Goal: Task Accomplishment & Management: Complete application form

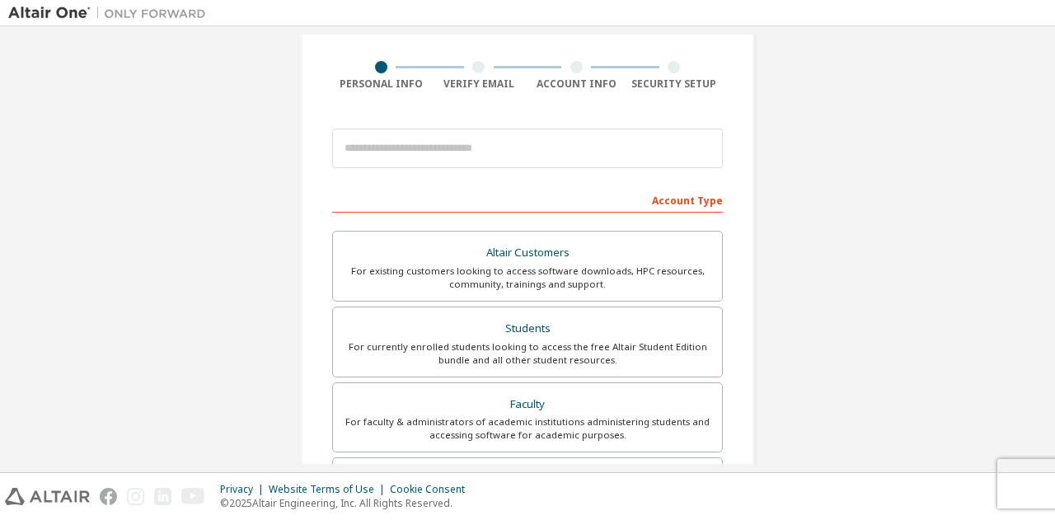
scroll to position [125, 0]
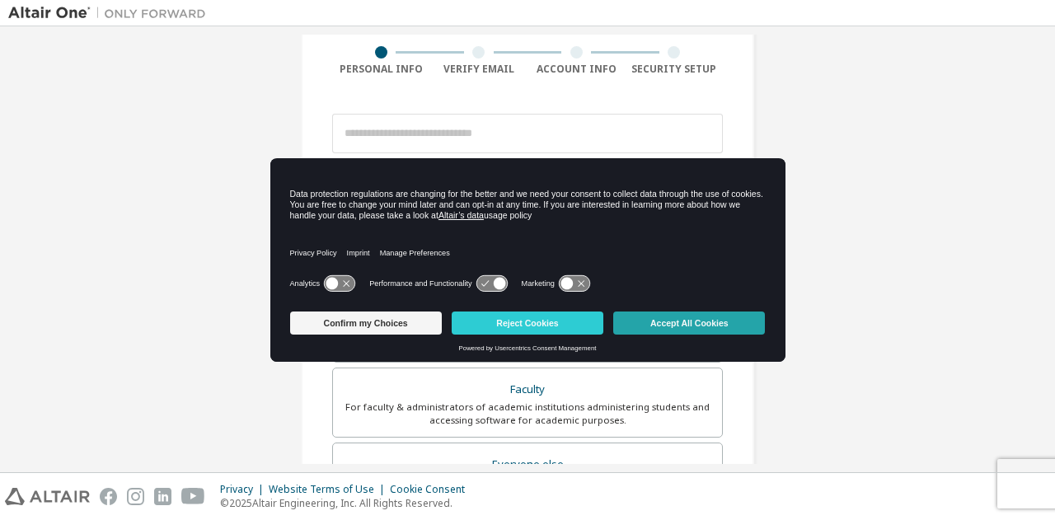
click at [653, 321] on button "Accept All Cookies" at bounding box center [689, 323] width 152 height 23
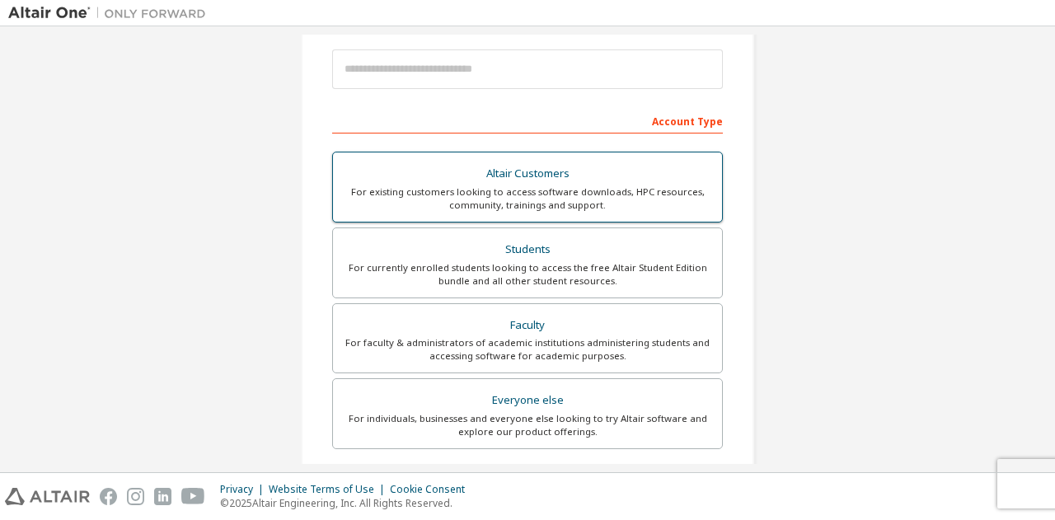
scroll to position [191, 0]
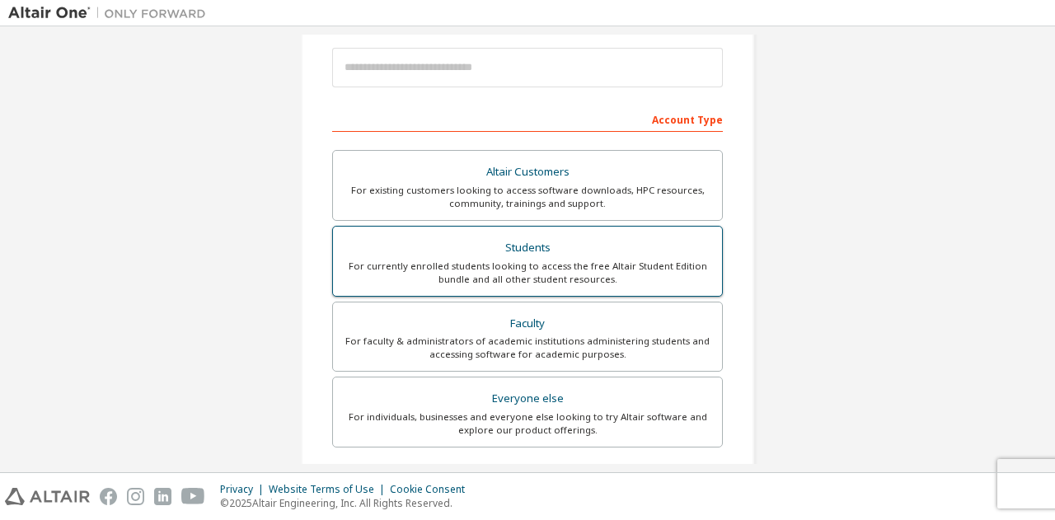
click at [563, 239] on div "Students" at bounding box center [527, 248] width 369 height 23
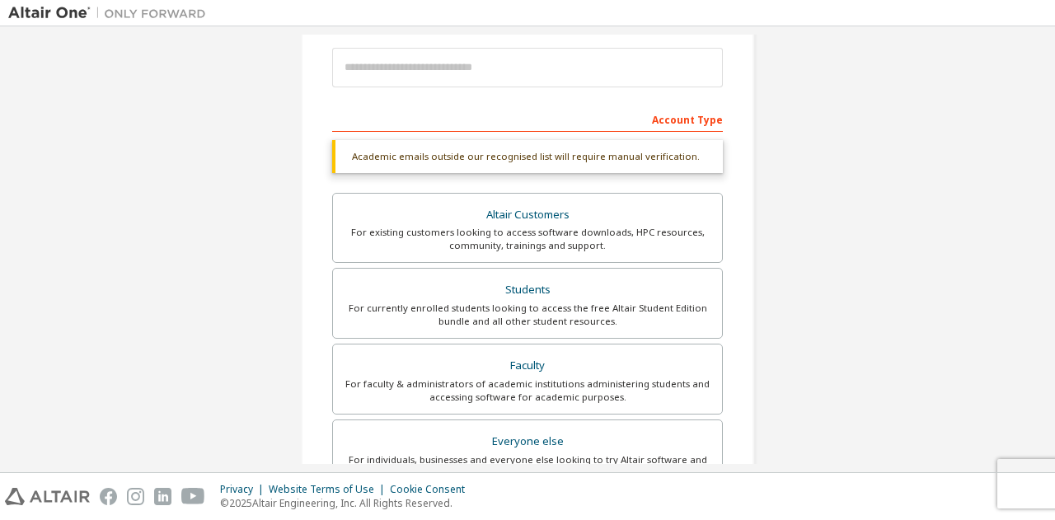
click at [538, 103] on form "This is a federated email. No need to register a new account. You should be abl…" at bounding box center [527, 384] width 391 height 688
click at [527, 114] on div "Account Type" at bounding box center [527, 118] width 391 height 26
click at [503, 129] on div "Account Type" at bounding box center [527, 118] width 391 height 26
click at [502, 129] on div "Account Type" at bounding box center [527, 118] width 391 height 26
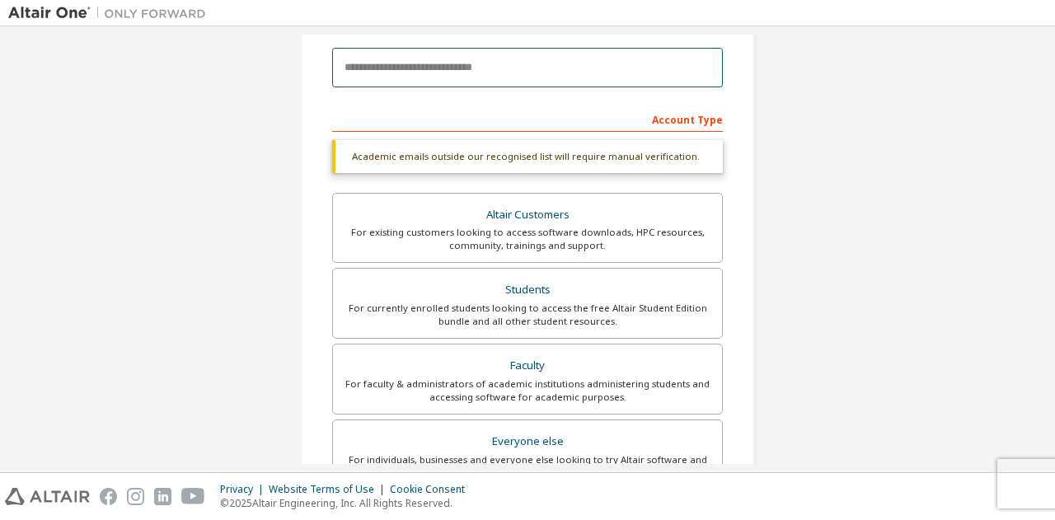
click at [512, 73] on input "email" at bounding box center [527, 68] width 391 height 40
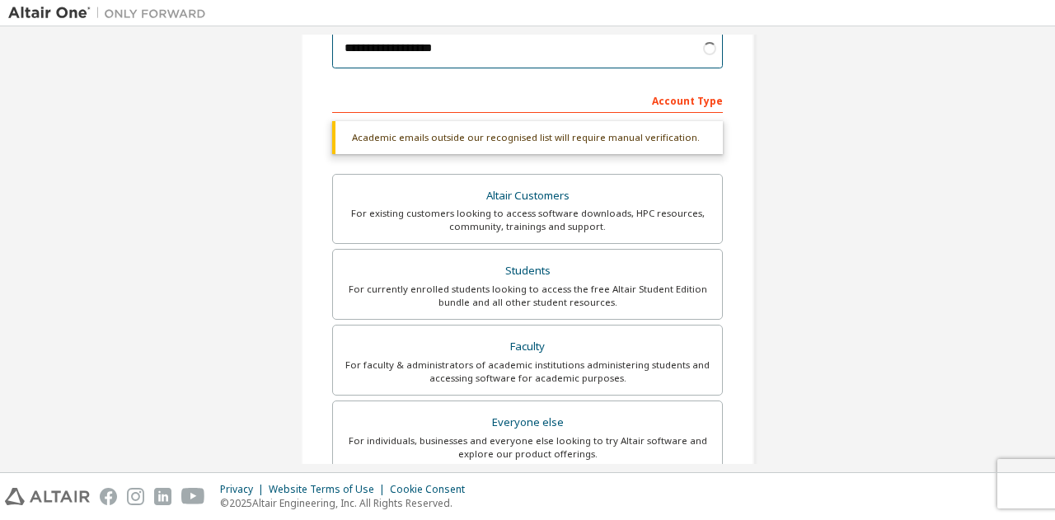
scroll to position [211, 0]
type input "**********"
click at [513, 265] on div "Students" at bounding box center [527, 270] width 369 height 23
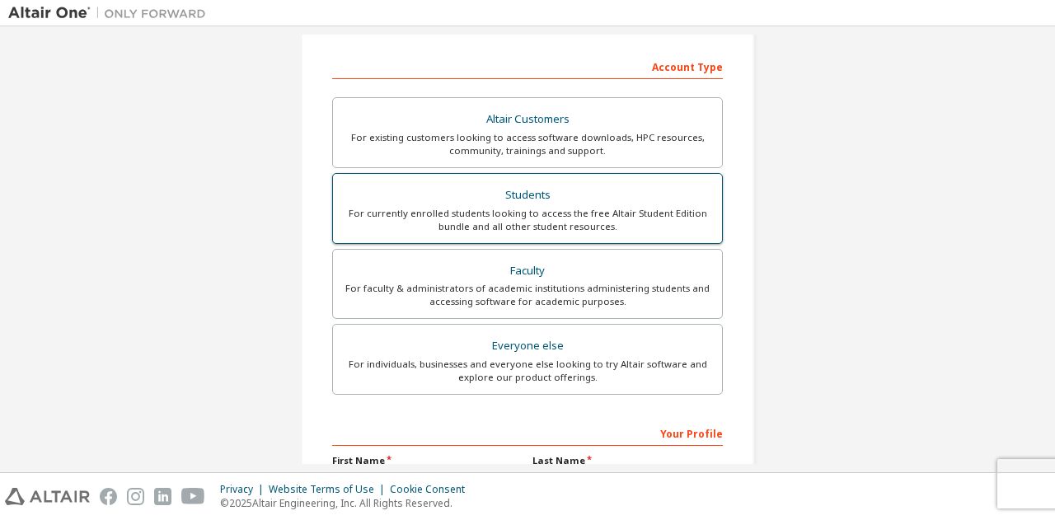
scroll to position [384, 0]
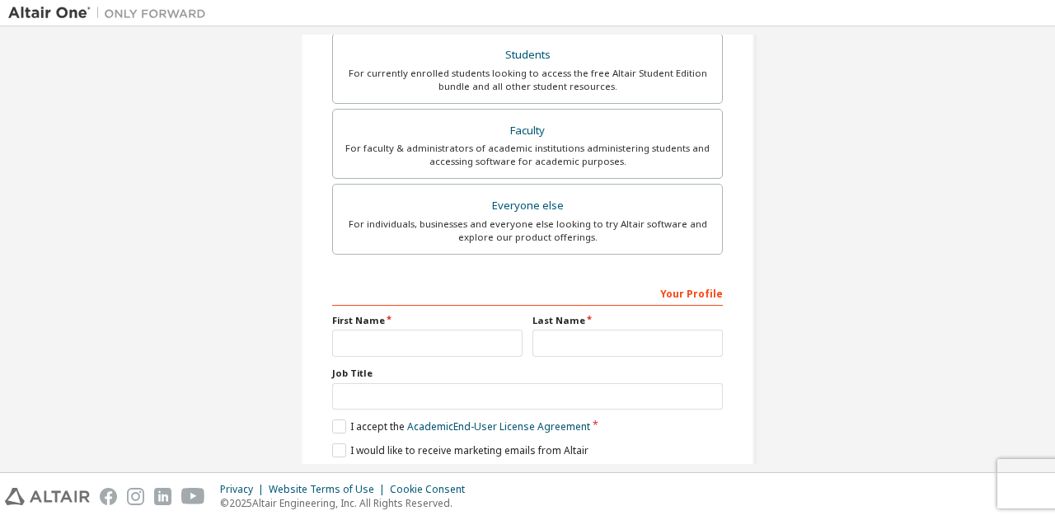
click at [440, 290] on div "Your Profile" at bounding box center [527, 292] width 391 height 26
click at [410, 332] on input "text" at bounding box center [427, 343] width 190 height 27
type input "********"
click at [546, 341] on input "text" at bounding box center [627, 343] width 190 height 27
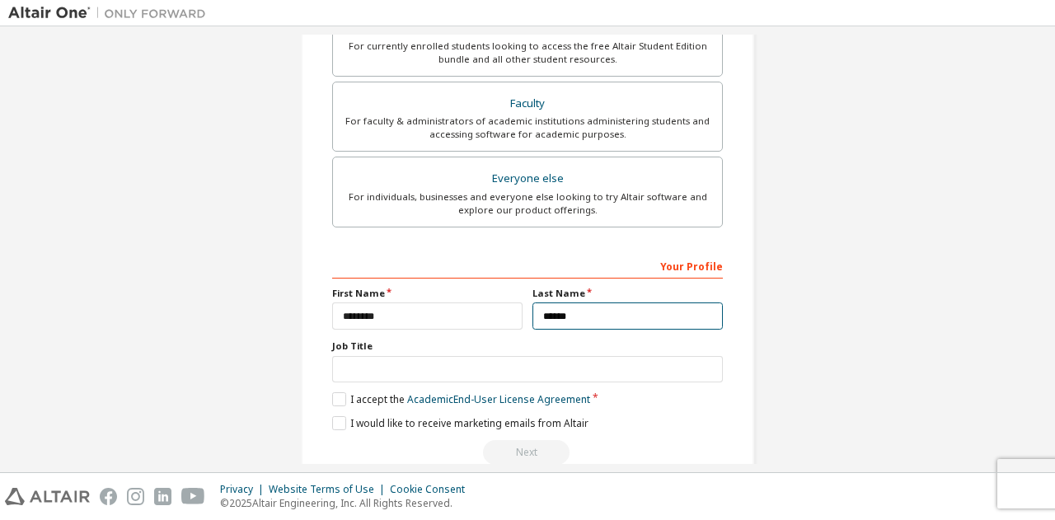
scroll to position [412, 0]
type input "******"
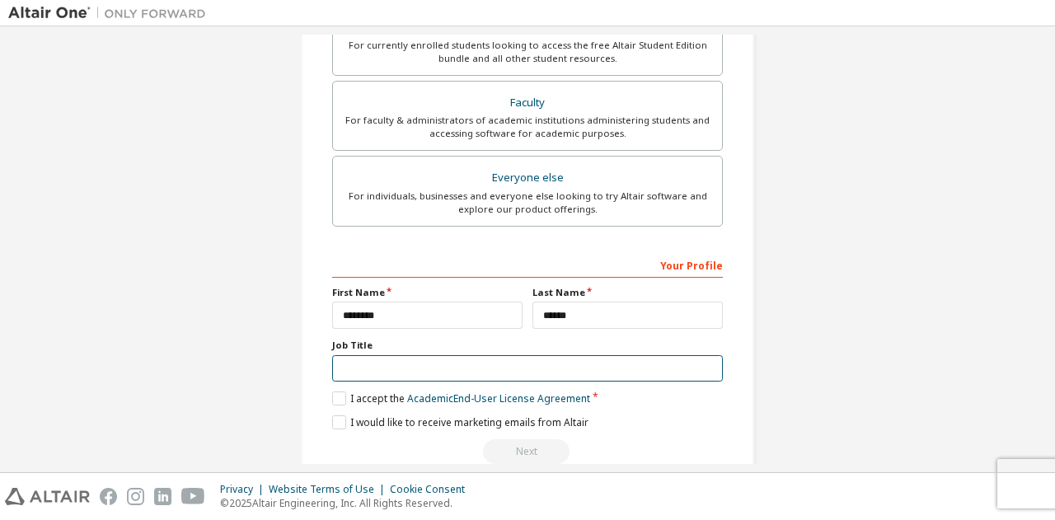
click at [410, 368] on input "text" at bounding box center [527, 368] width 391 height 27
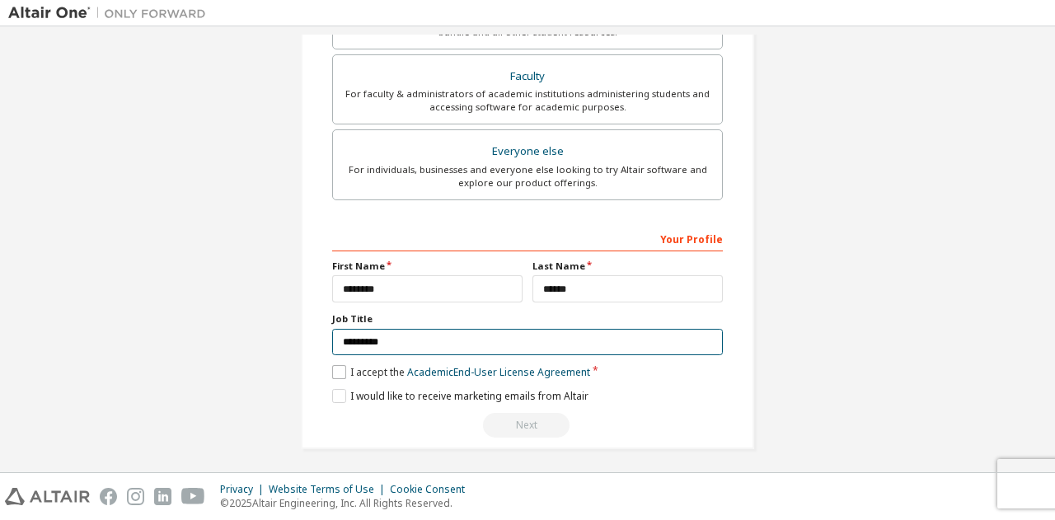
type input "*********"
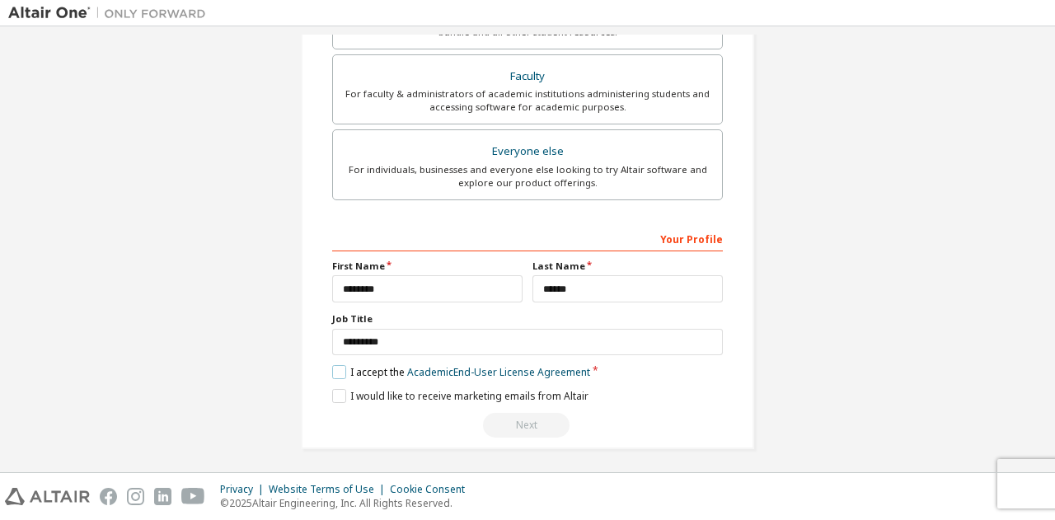
click at [351, 368] on label "I accept the Academic End-User License Agreement" at bounding box center [461, 372] width 258 height 14
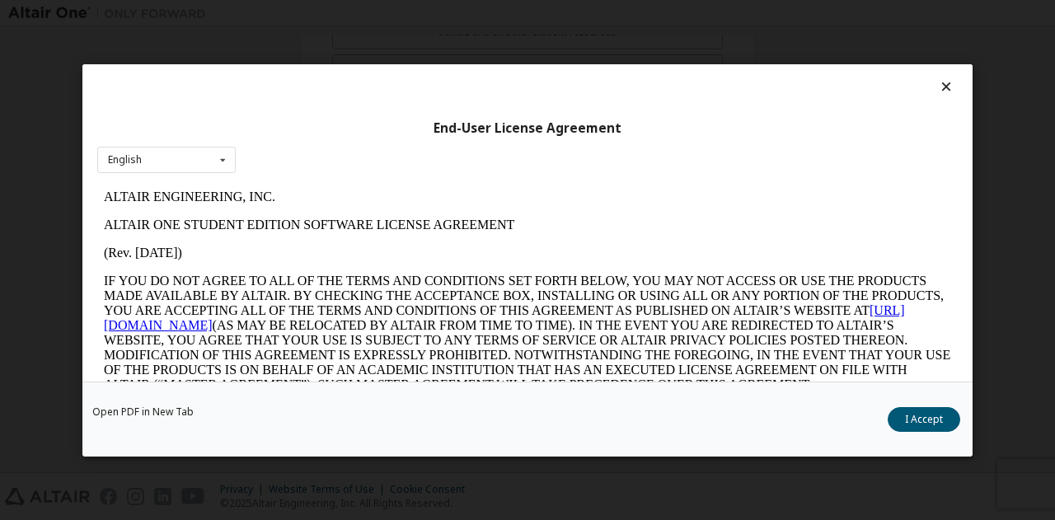
scroll to position [0, 0]
click at [907, 421] on button "I Accept" at bounding box center [924, 418] width 73 height 25
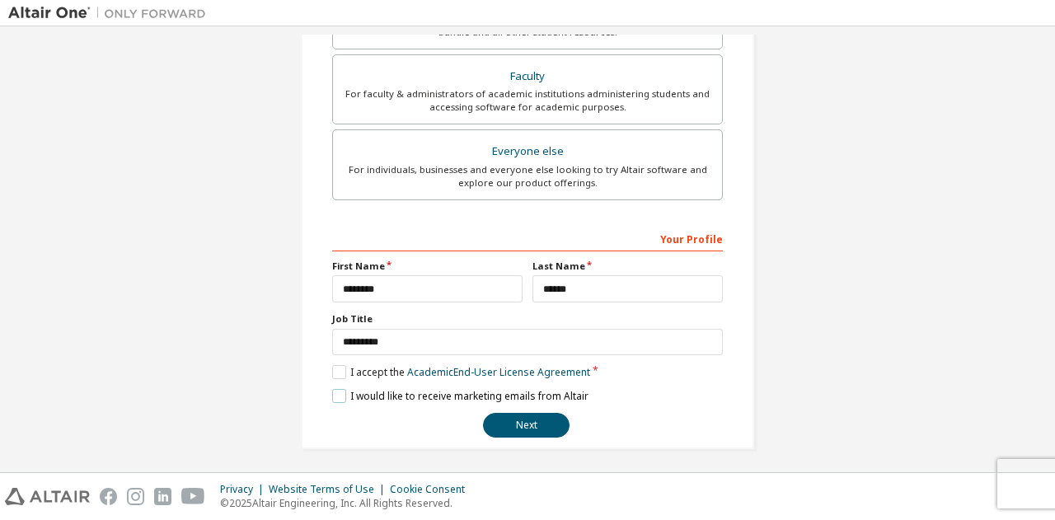
click at [340, 392] on label "I would like to receive marketing emails from Altair" at bounding box center [460, 396] width 256 height 14
click at [332, 389] on label "I would like to receive marketing emails from Altair" at bounding box center [460, 396] width 256 height 14
click at [525, 421] on button "Next" at bounding box center [526, 425] width 87 height 25
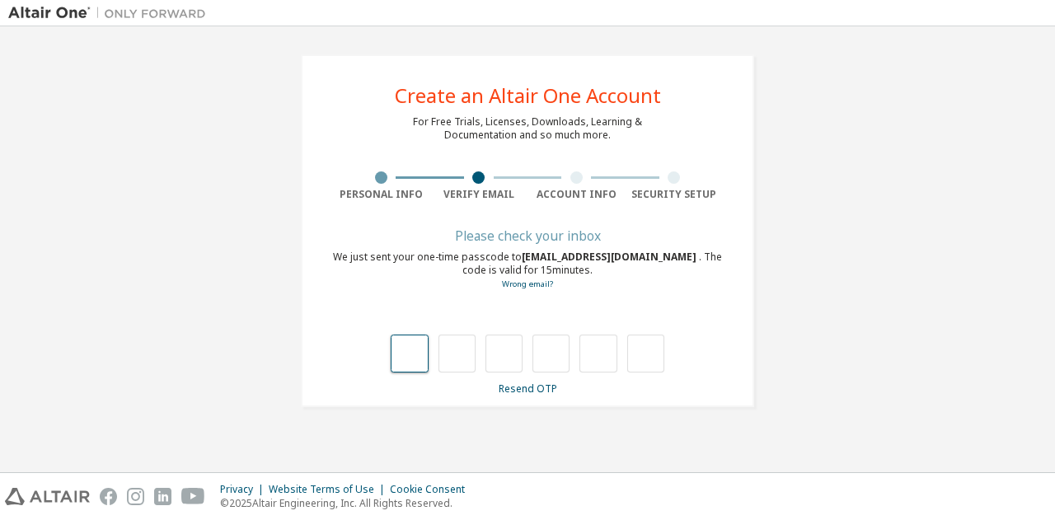
type input "*"
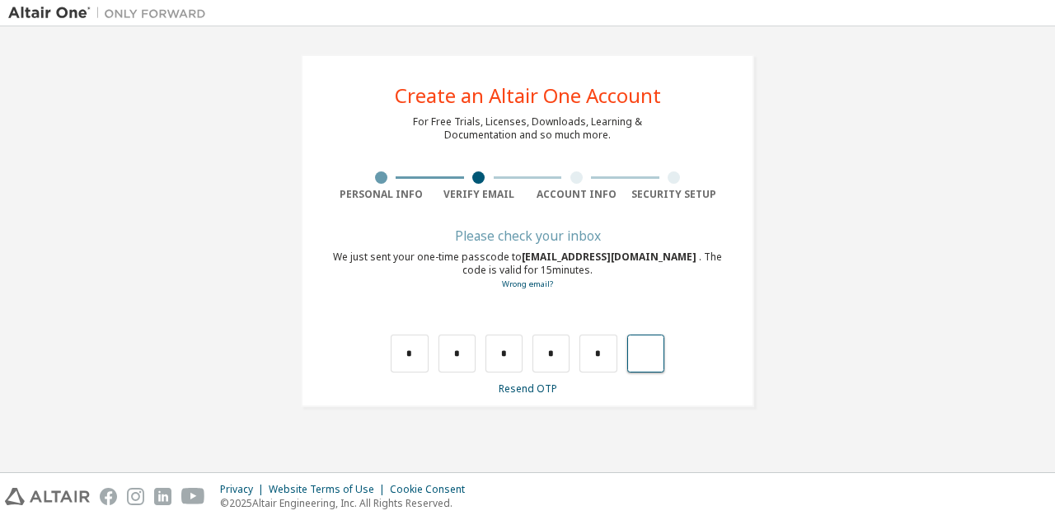
type input "*"
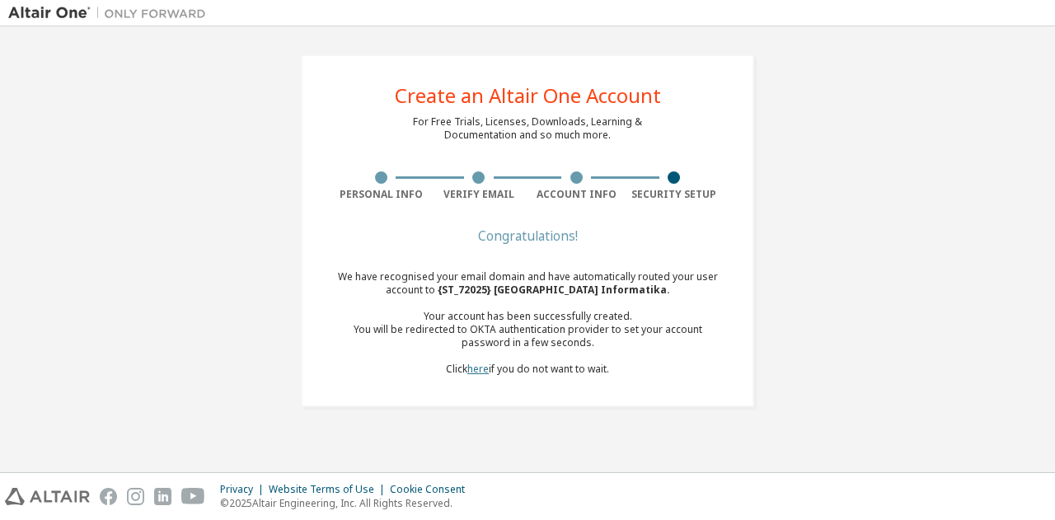
click at [483, 373] on link "here" at bounding box center [477, 369] width 21 height 14
